Goal: Task Accomplishment & Management: Manage account settings

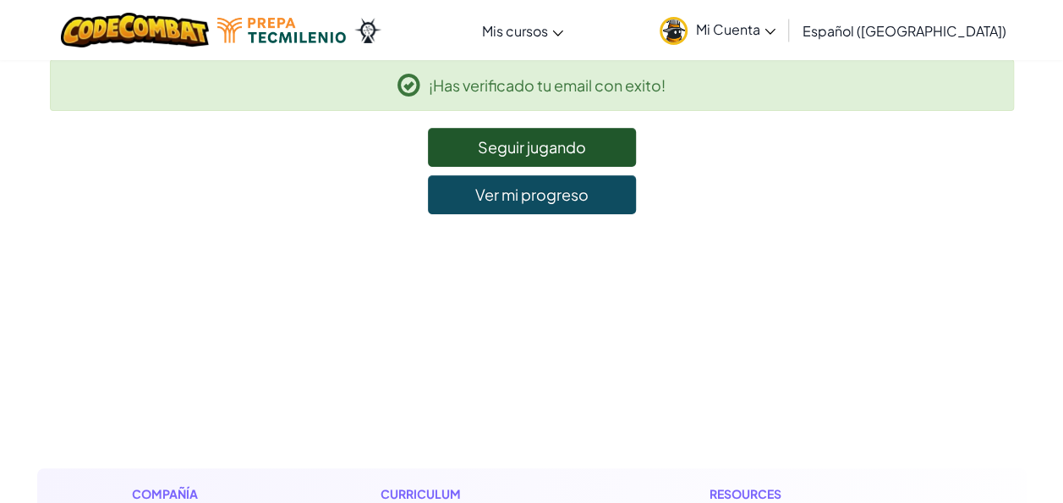
click at [595, 149] on link "Seguir jugando" at bounding box center [532, 147] width 208 height 39
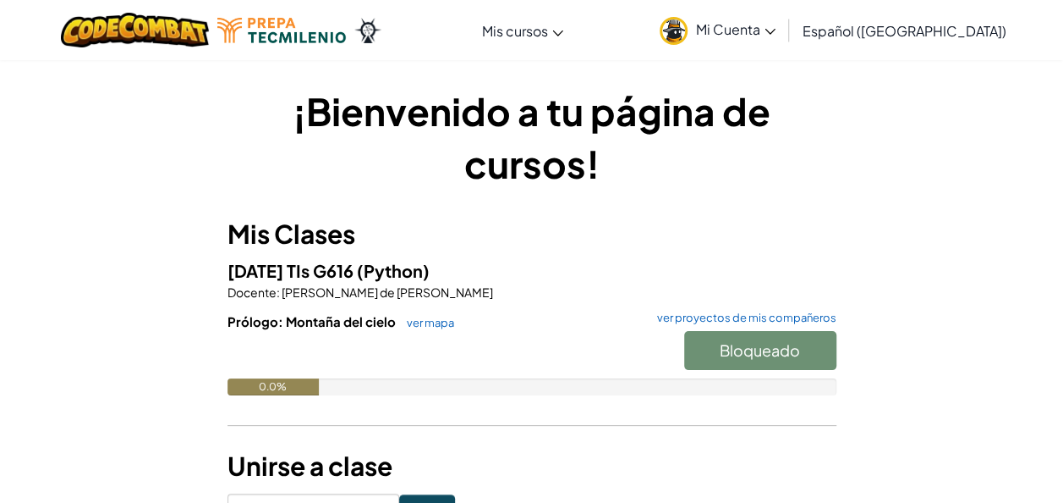
click at [776, 30] on icon at bounding box center [770, 32] width 11 height 6
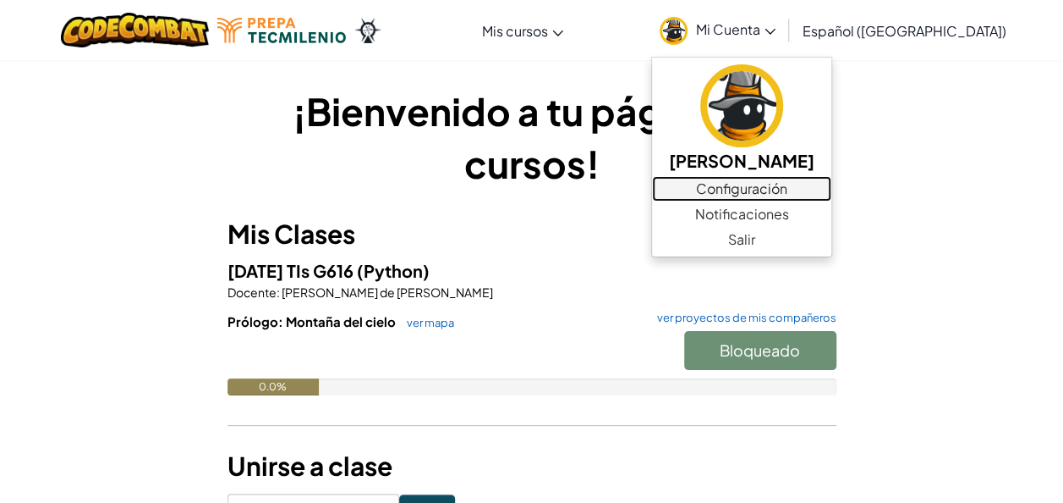
click at [816, 185] on link "Configuración" at bounding box center [741, 188] width 179 height 25
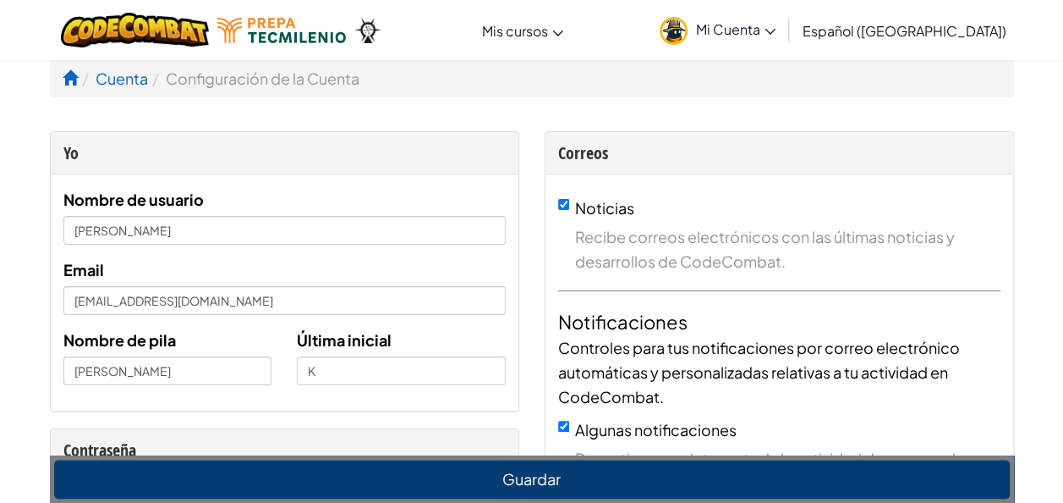
click at [776, 34] on icon at bounding box center [770, 32] width 11 height 6
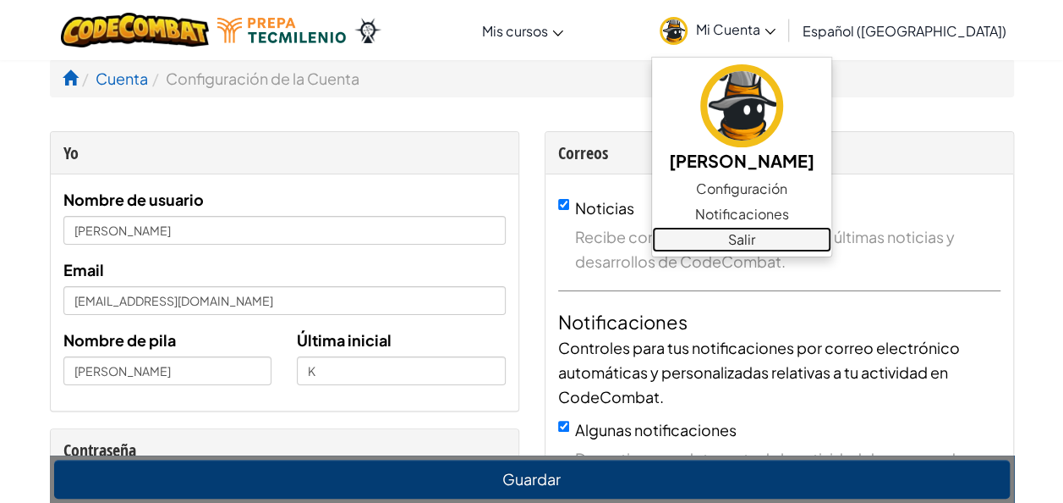
click at [802, 239] on link "Salir" at bounding box center [741, 239] width 179 height 25
